Goal: Task Accomplishment & Management: Use online tool/utility

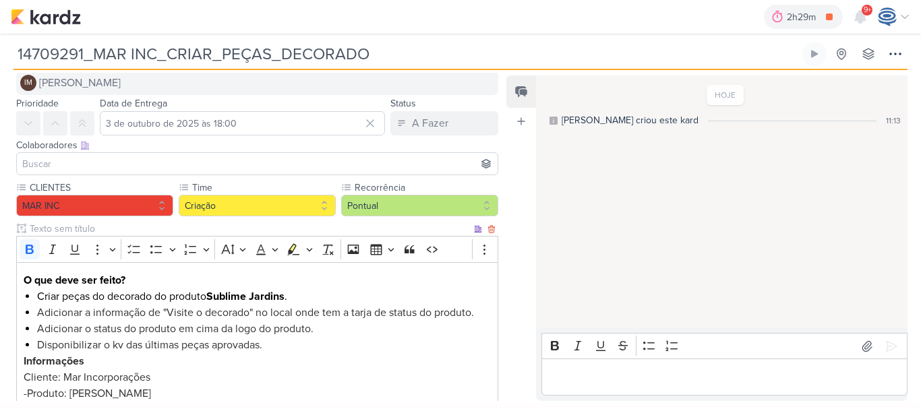
scroll to position [19, 0]
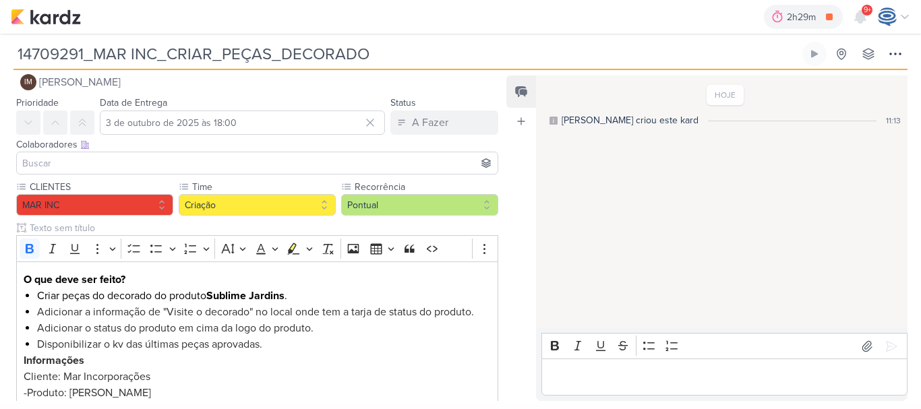
click at [368, 53] on input "14709291_MAR INC_CRIAR_PEÇAS_DECORADO" at bounding box center [406, 54] width 786 height 24
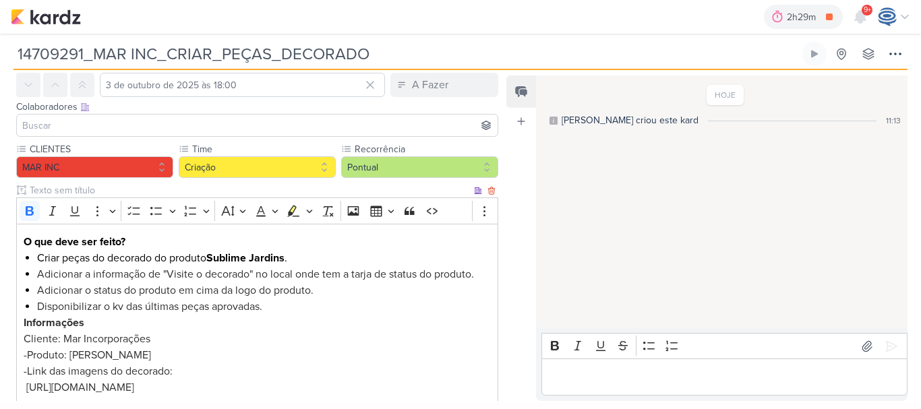
scroll to position [57, 0]
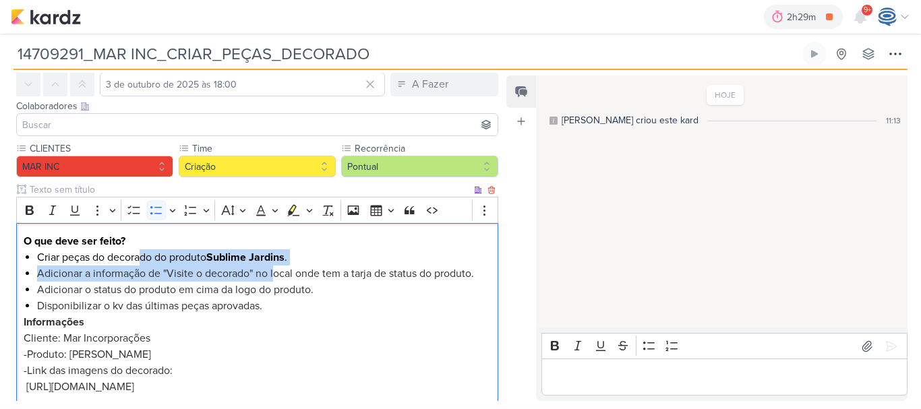
drag, startPoint x: 142, startPoint y: 260, endPoint x: 273, endPoint y: 271, distance: 132.0
click at [273, 271] on ul "Criar peças do decorado do produto Sublime Jardins . Adicionar a informação de …" at bounding box center [264, 282] width 455 height 65
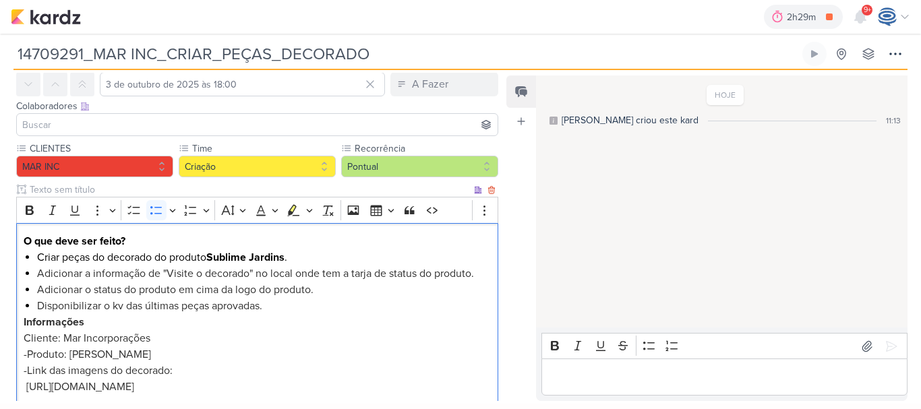
click at [332, 274] on span "Adicionar a informação de "Visite o decorado" no local onde tem a tarja de stat…" at bounding box center [255, 273] width 437 height 13
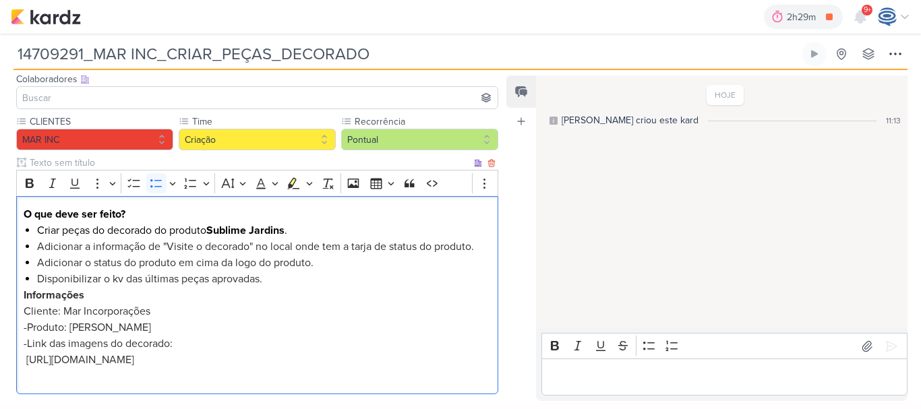
scroll to position [90, 0]
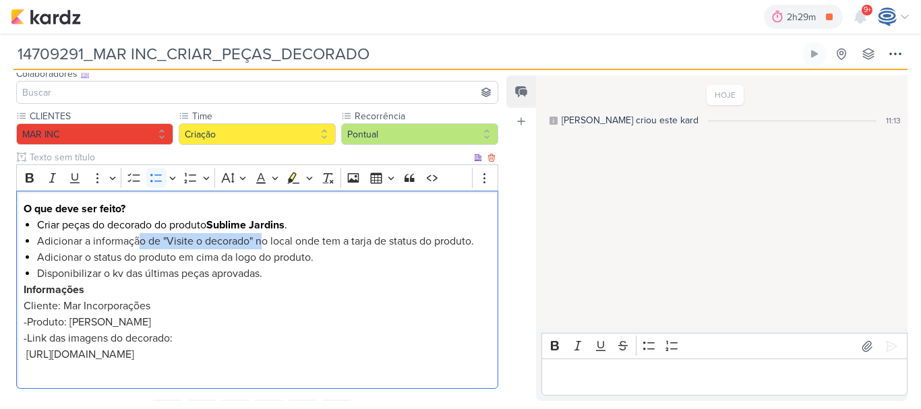
drag, startPoint x: 140, startPoint y: 244, endPoint x: 262, endPoint y: 247, distance: 121.4
click at [262, 247] on span "Adicionar a informação de "Visite o decorado" no local onde tem a tarja de stat…" at bounding box center [255, 241] width 437 height 13
click at [270, 246] on span "Adicionar a informação de "Visite o decorado" no local onde tem a tarja de stat…" at bounding box center [255, 241] width 437 height 13
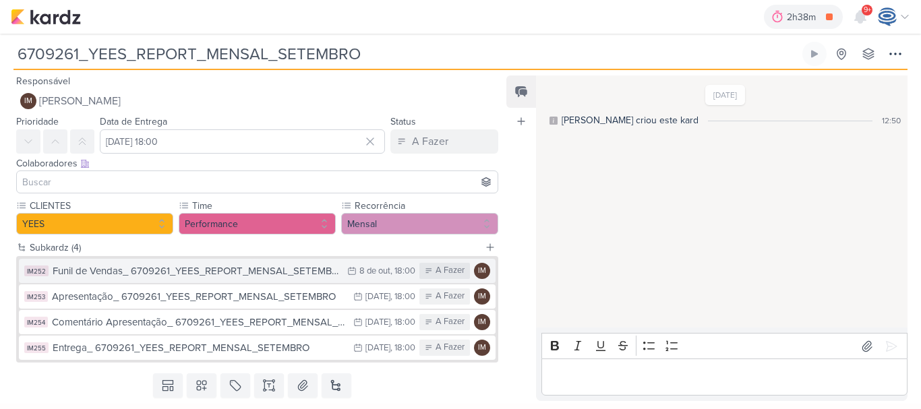
click at [312, 276] on div "Funil de Vendas_ 6709261_YEES_REPORT_MENSAL_SETEMBRO" at bounding box center [197, 272] width 288 height 16
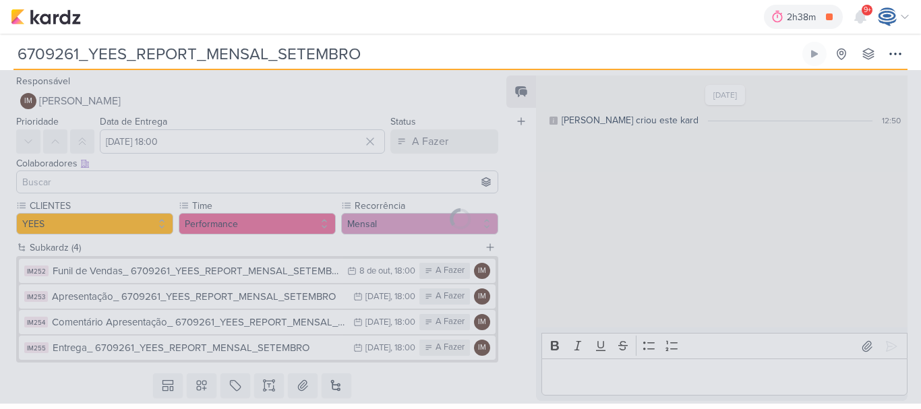
type input "Funil de Vendas_ 6709261_YEES_REPORT_MENSAL_SETEMBRO"
type input "8 de outubro de 2025 às 18:00"
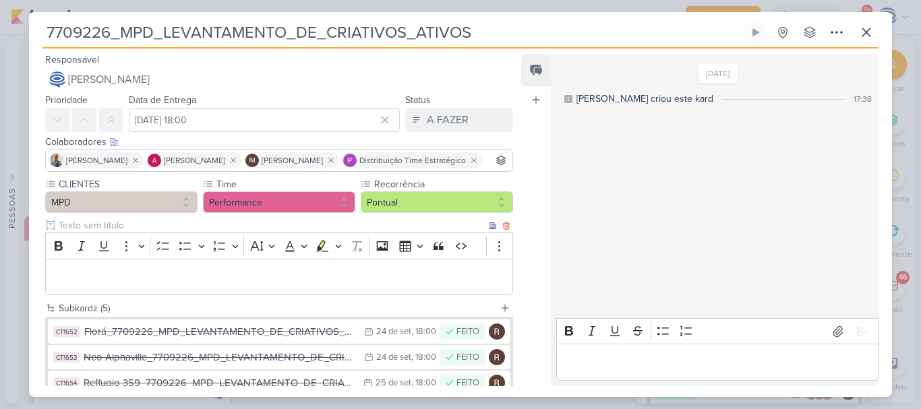
scroll to position [156, 0]
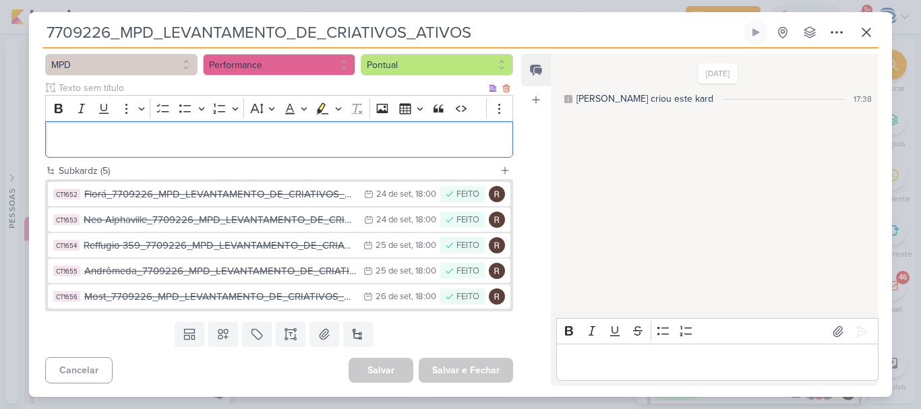
click at [308, 145] on p "Editor editing area: main" at bounding box center [279, 140] width 453 height 16
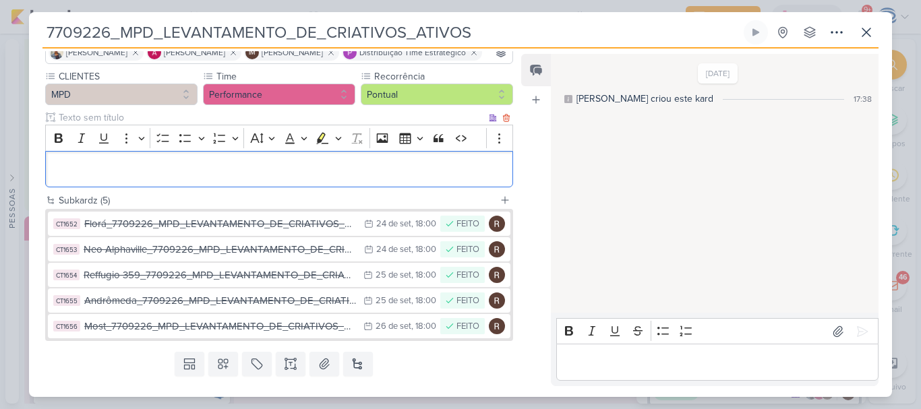
scroll to position [109, 0]
click at [533, 173] on div "Feed Atrelar email Solte o email para atrelar ao kard" at bounding box center [536, 220] width 30 height 333
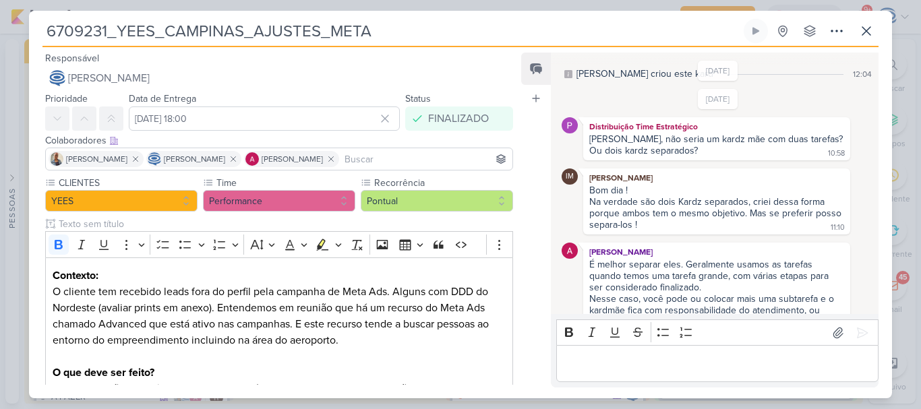
scroll to position [271, 0]
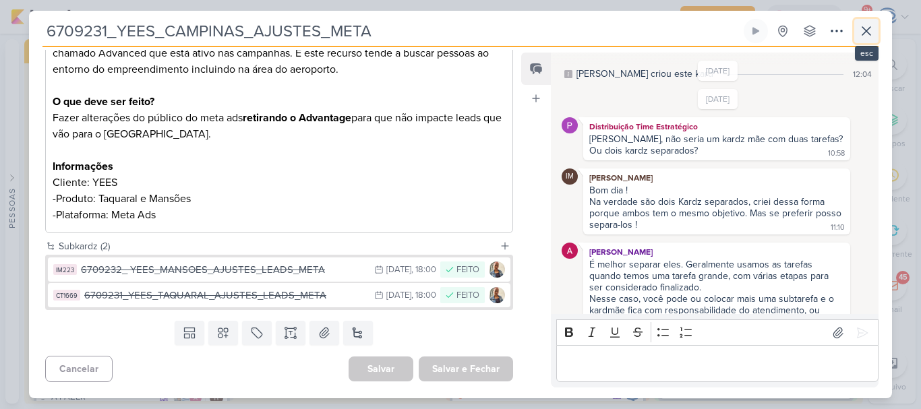
click at [871, 23] on icon at bounding box center [867, 31] width 16 height 16
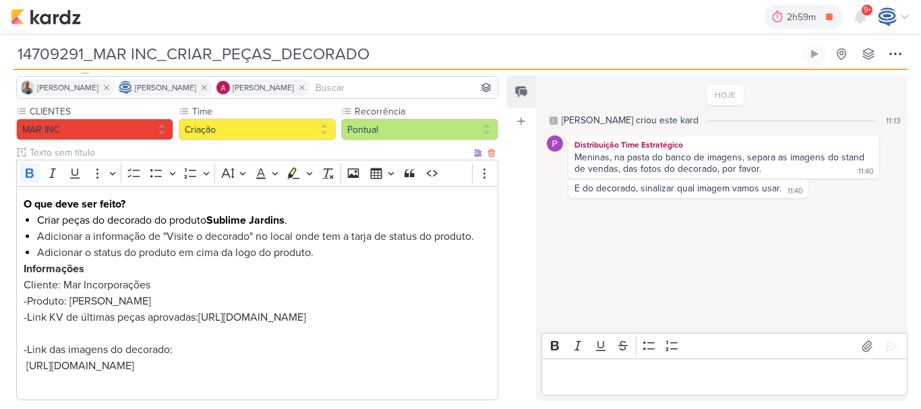
scroll to position [95, 0]
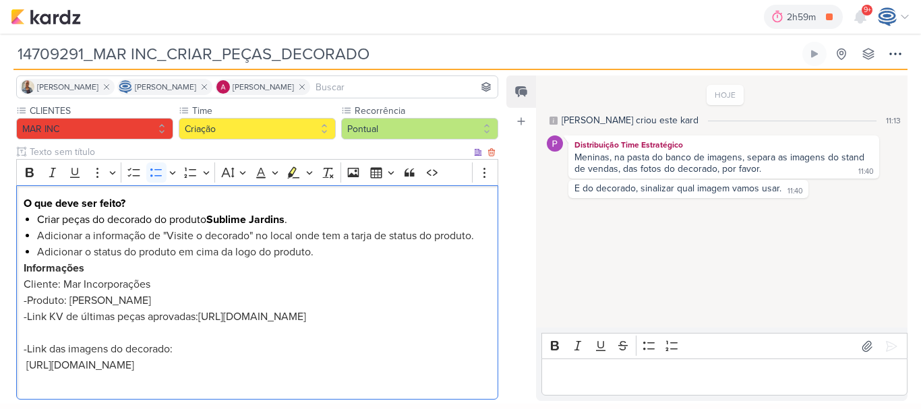
click at [327, 254] on li "Adicionar o status do produto em cima da logo do produto." at bounding box center [264, 252] width 455 height 16
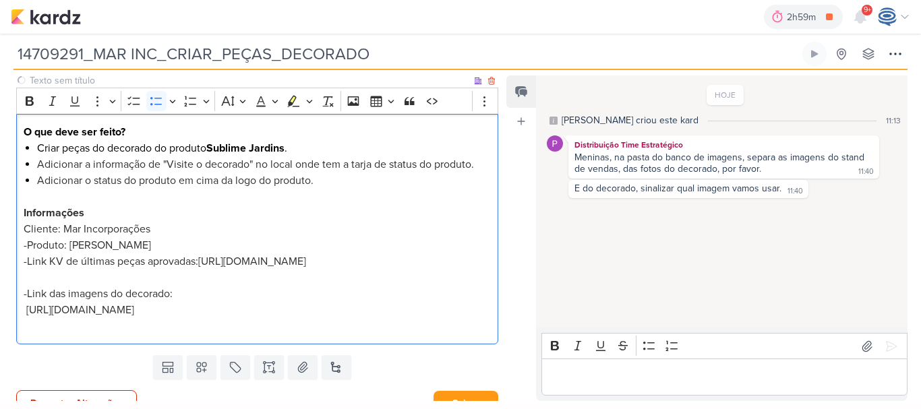
scroll to position [201, 0]
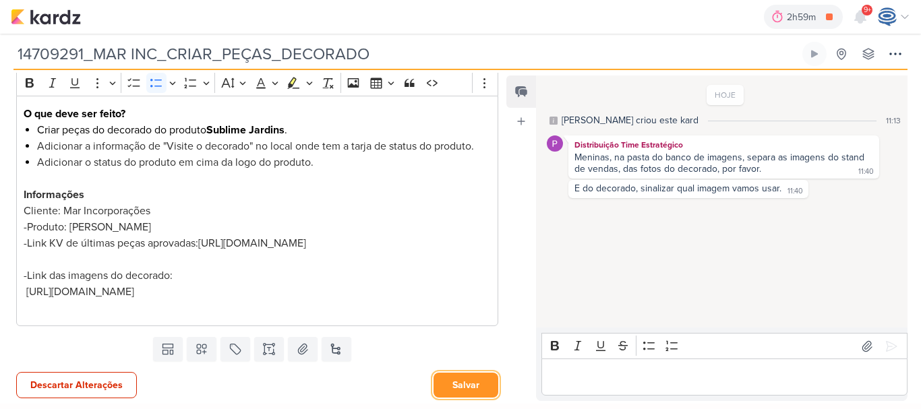
click at [447, 382] on button "Salvar" at bounding box center [466, 385] width 65 height 25
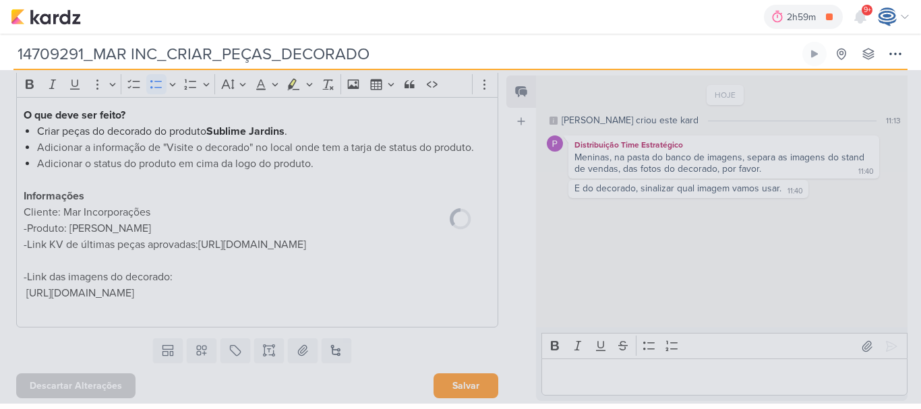
scroll to position [200, 0]
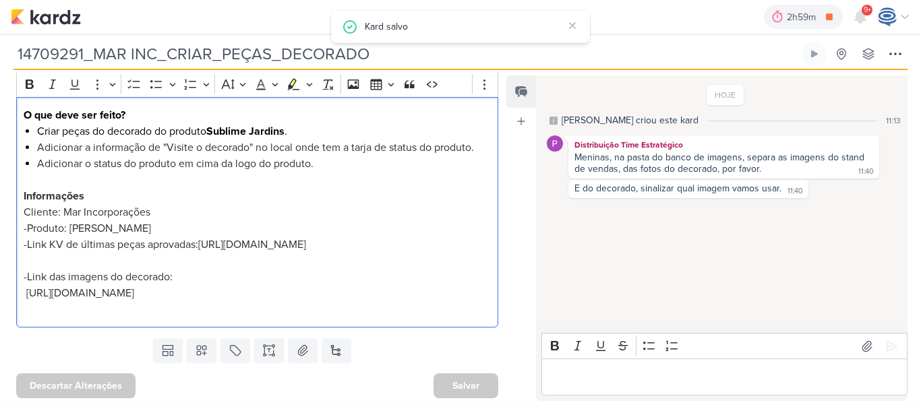
click at [24, 206] on span "Cliente: Mar Incorporações" at bounding box center [87, 212] width 127 height 13
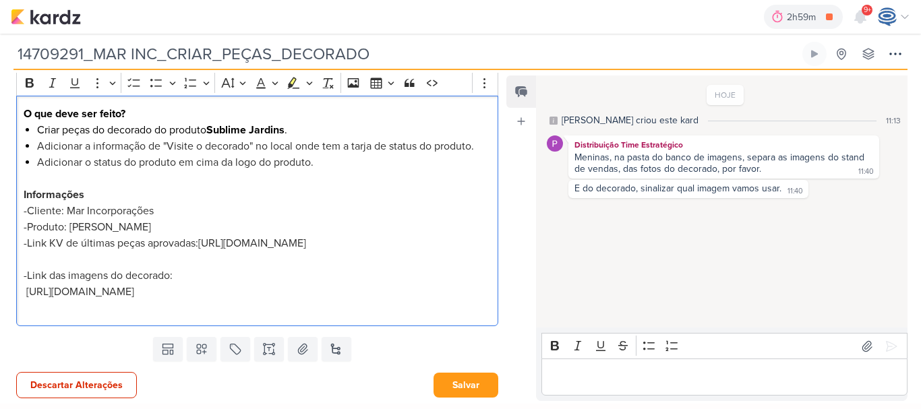
click at [41, 256] on p "Editor editing area: main" at bounding box center [258, 260] width 468 height 16
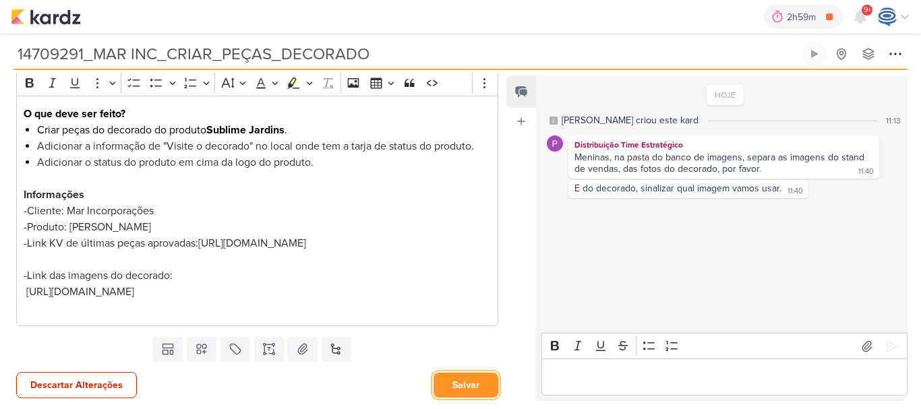
click at [453, 381] on button "Salvar" at bounding box center [466, 385] width 65 height 25
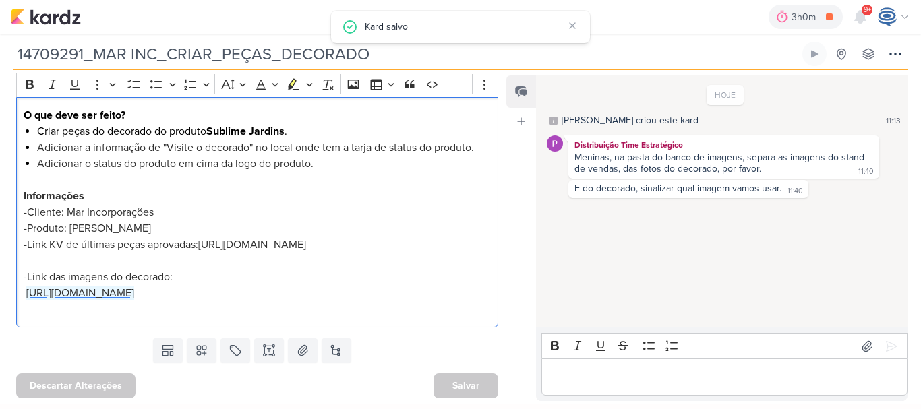
click at [134, 292] on span "[URL][DOMAIN_NAME]" at bounding box center [80, 293] width 108 height 13
click at [295, 188] on p "Informações" at bounding box center [258, 196] width 468 height 16
click at [588, 376] on p "Editor editing area: main" at bounding box center [725, 378] width 352 height 16
